Goal: Communication & Community: Share content

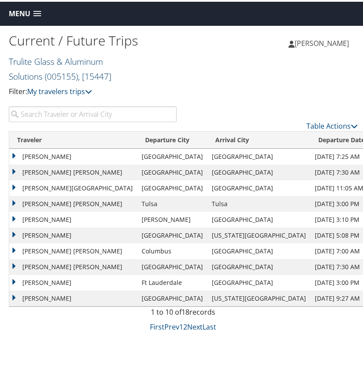
click at [60, 62] on link "Trulite Glass & Aluminum Solutions ( 005155 ) , [ 15447 ]" at bounding box center [60, 67] width 103 height 27
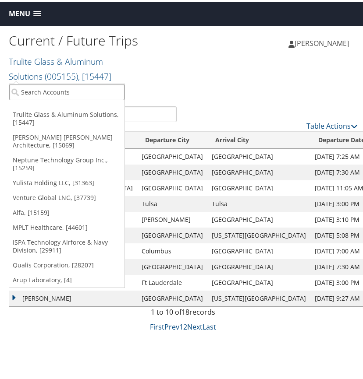
click at [49, 90] on input "search" at bounding box center [66, 90] width 115 height 16
type input "albireo energy"
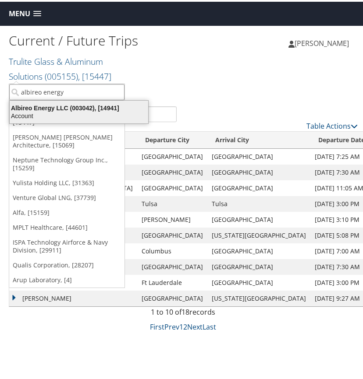
click at [46, 108] on div "Albireo Energy LLC (003042), [14941]" at bounding box center [78, 107] width 149 height 8
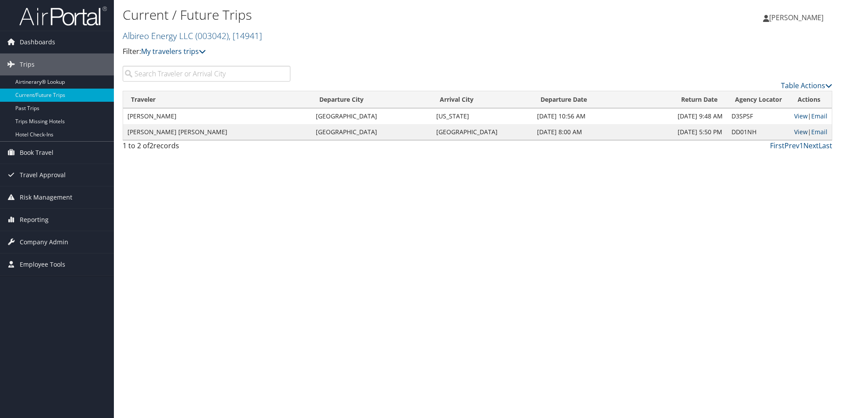
click at [362, 132] on link "View" at bounding box center [801, 132] width 14 height 8
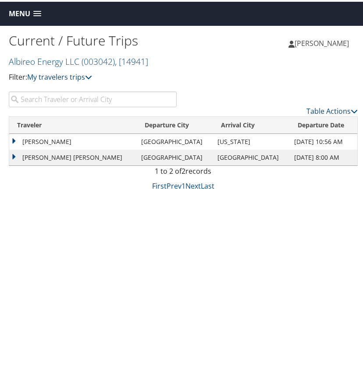
click at [36, 13] on span at bounding box center [37, 12] width 8 height 6
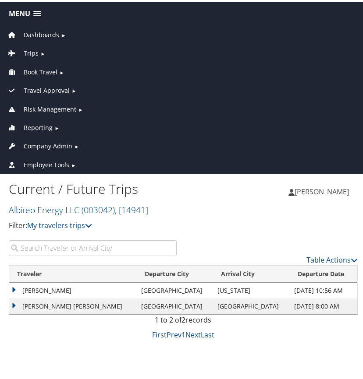
click at [45, 32] on span "Dashboards" at bounding box center [41, 33] width 35 height 10
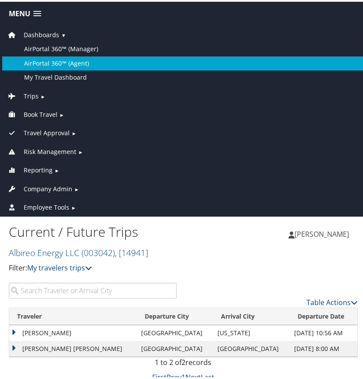
click at [60, 59] on link "AirPortal 360™ (Agent)" at bounding box center [183, 62] width 362 height 14
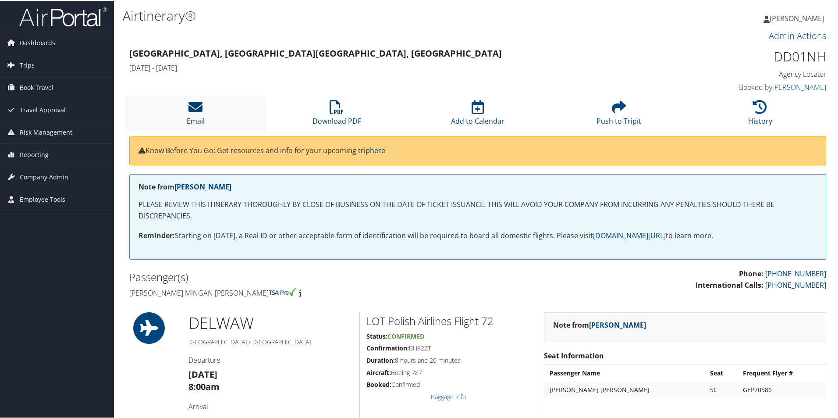
click at [198, 101] on icon at bounding box center [195, 106] width 14 height 14
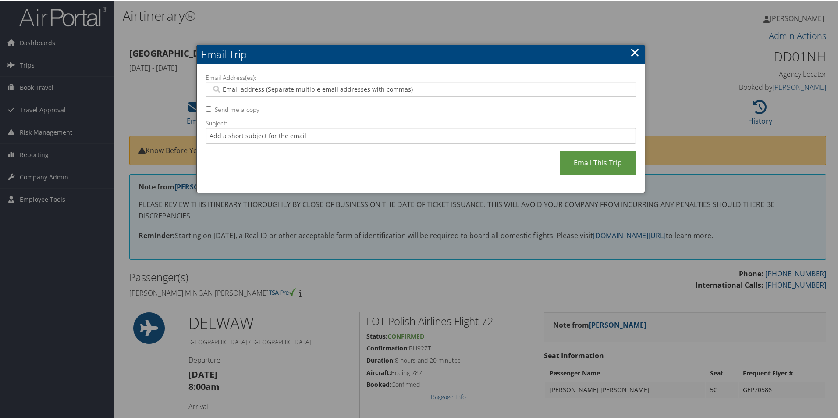
click at [229, 88] on input "Email Address(es):" at bounding box center [420, 88] width 418 height 9
type input "k"
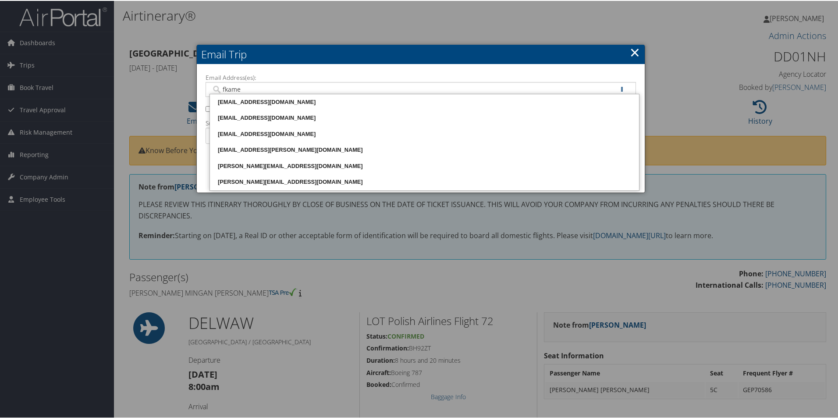
type input "fkamer"
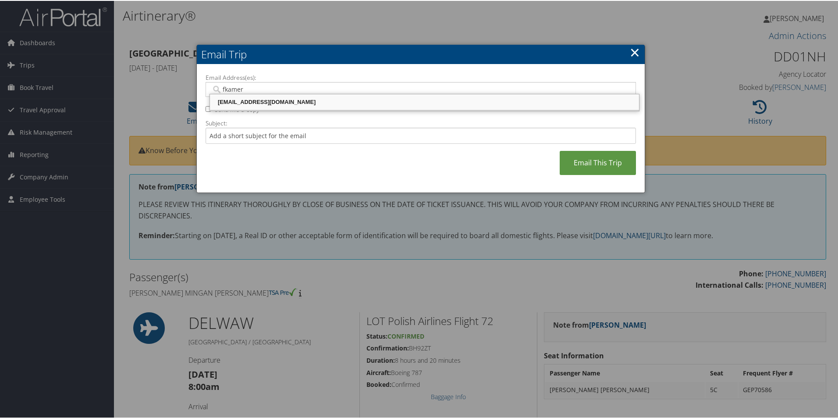
click at [249, 100] on div "FKAMERON@ALBIREOENERGY.COM" at bounding box center [424, 101] width 426 height 9
type input "FKAMERON@ALBIREOENERGY.COM"
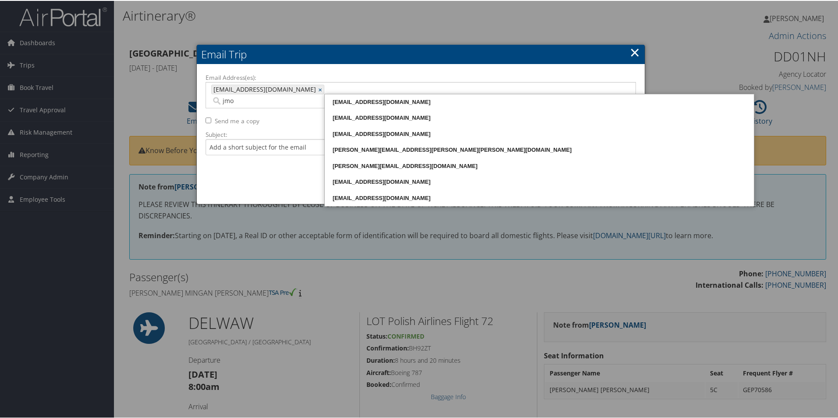
type input "jmoo"
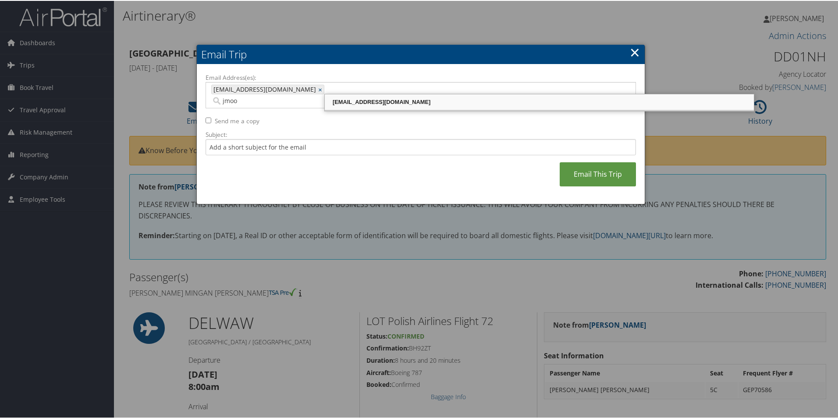
click at [358, 100] on div "JMOORER@ALBIREOENERGY.COM" at bounding box center [539, 101] width 426 height 9
type input "FKAMERON@ALBIREOENERGY.COM, JMOORER@ALBIREOENERGY.COM"
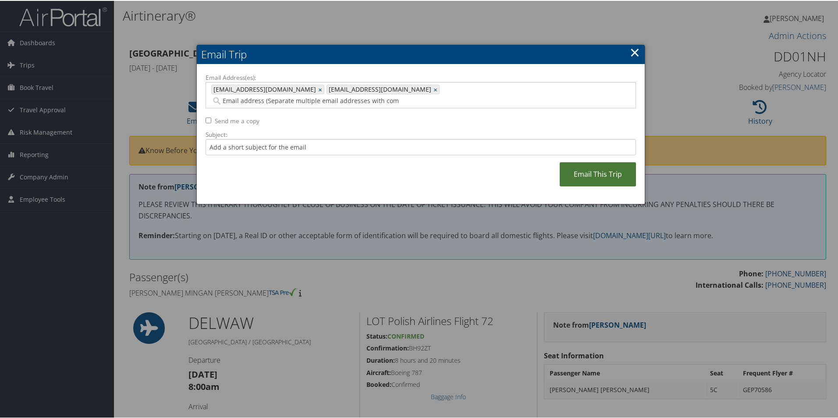
click at [579, 165] on link "Email This Trip" at bounding box center [598, 173] width 76 height 24
